Goal: Task Accomplishment & Management: Manage account settings

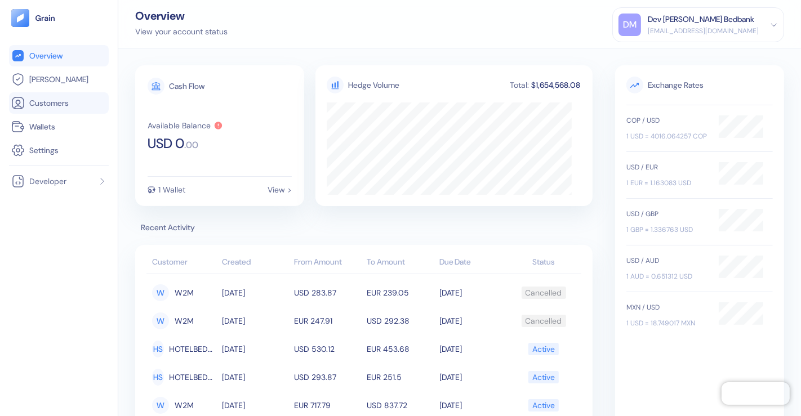
click at [38, 100] on span "Customers" at bounding box center [48, 102] width 39 height 11
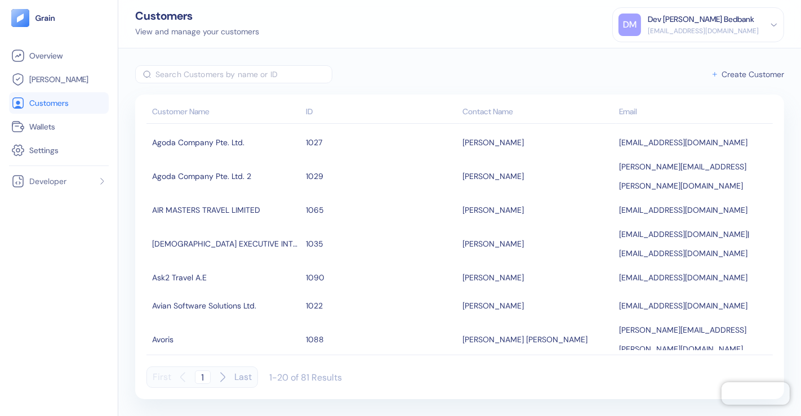
click at [735, 77] on span "Create Customer" at bounding box center [753, 74] width 63 height 8
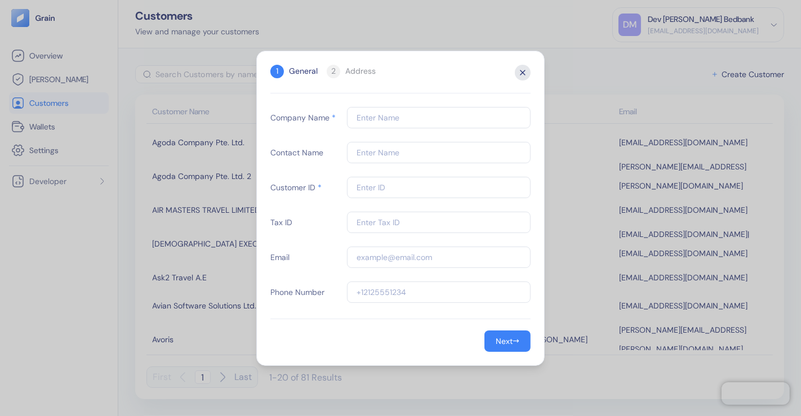
click at [529, 72] on icon "button" at bounding box center [523, 73] width 16 height 16
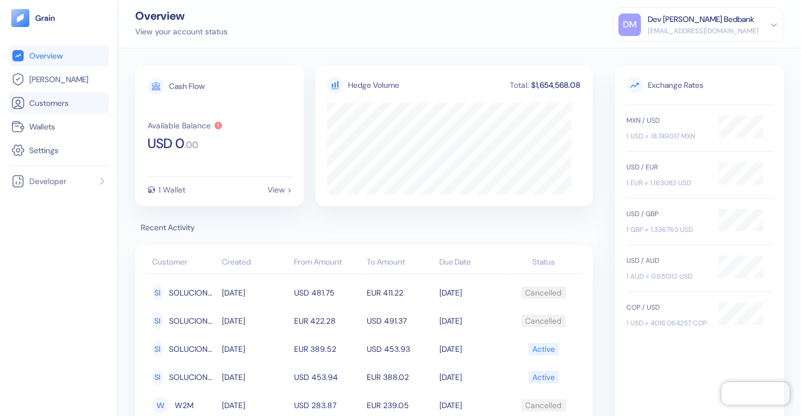
drag, startPoint x: 46, startPoint y: 99, endPoint x: 61, endPoint y: 97, distance: 15.3
click at [46, 99] on span "Customers" at bounding box center [48, 102] width 39 height 11
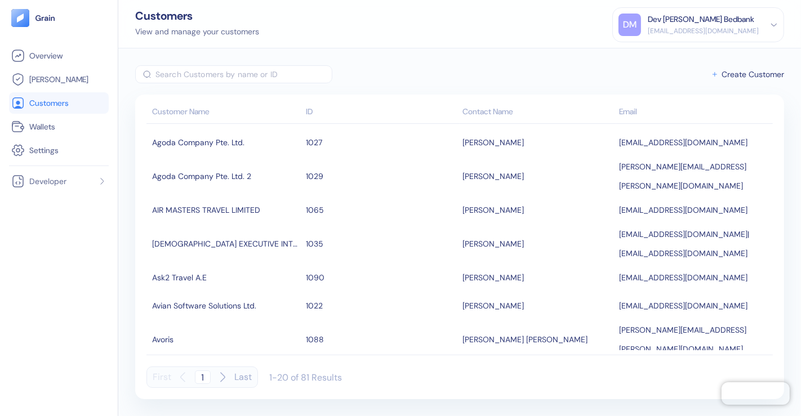
click at [775, 23] on icon at bounding box center [774, 25] width 8 height 8
click at [657, 54] on div "Sign Out" at bounding box center [648, 56] width 31 height 12
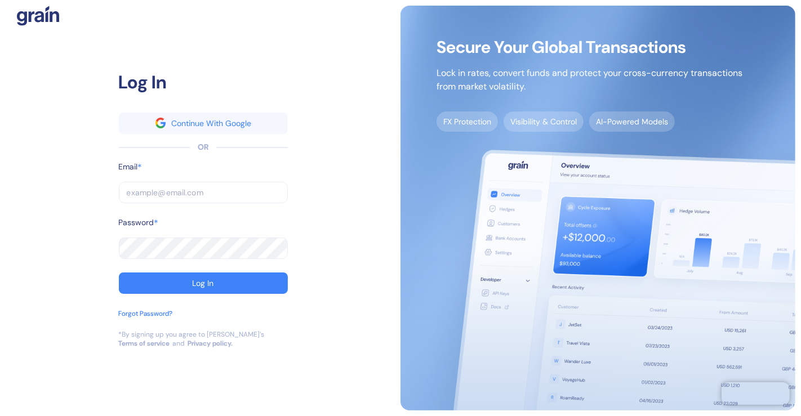
type input "limor+test@grainfinance.co"
click at [238, 191] on input "limor+test@grainfinance.co" at bounding box center [203, 192] width 169 height 21
type input "dev+mizedirectcustomer@grainfinance.co"
